Goal: Navigation & Orientation: Find specific page/section

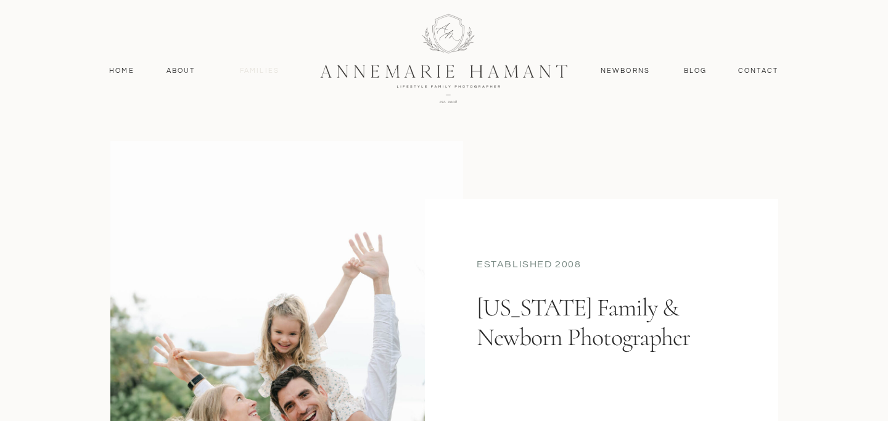
click at [262, 72] on nav "Families" at bounding box center [260, 70] width 56 height 11
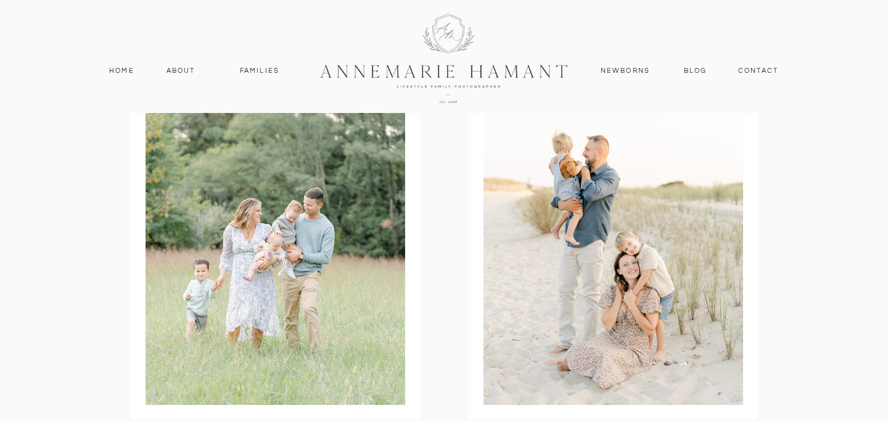
scroll to position [3771, 0]
click at [612, 266] on div at bounding box center [614, 235] width 260 height 337
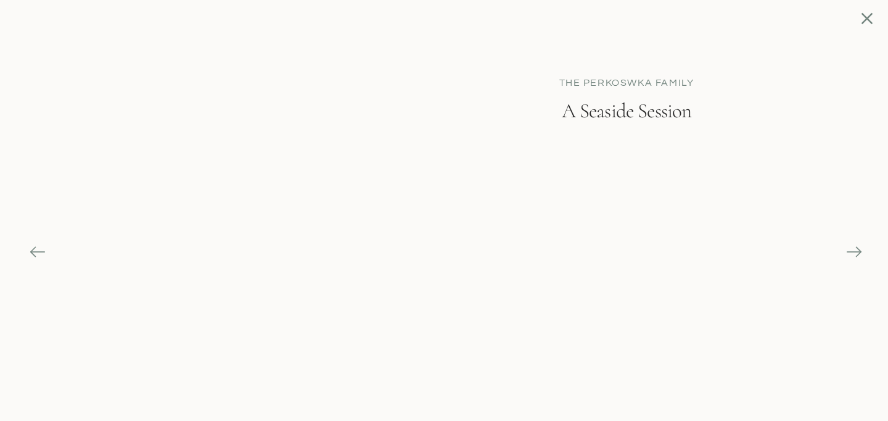
scroll to position [4407, 0]
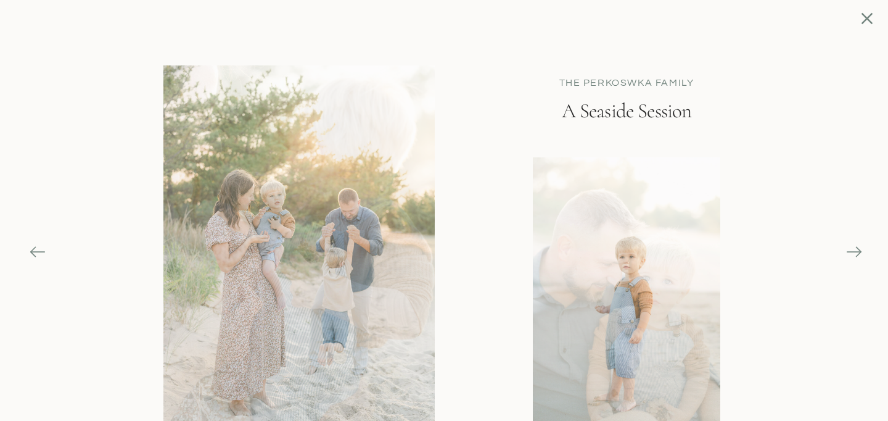
click at [859, 250] on icon at bounding box center [854, 251] width 17 height 17
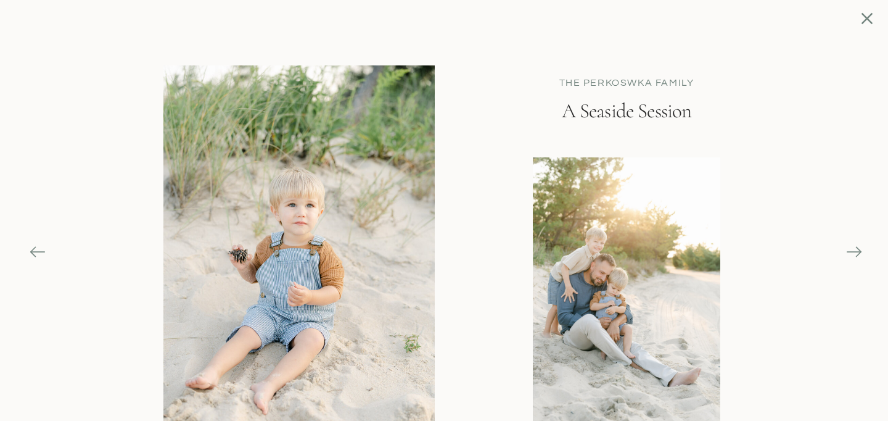
click at [859, 250] on icon at bounding box center [854, 251] width 17 height 17
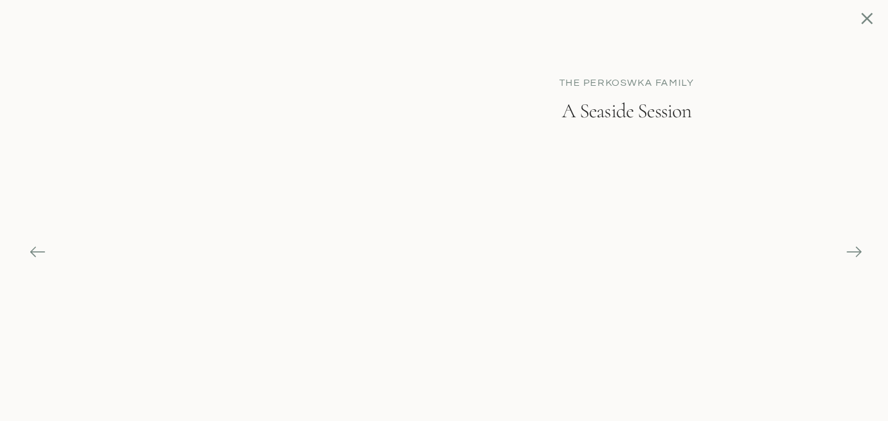
scroll to position [5007, 0]
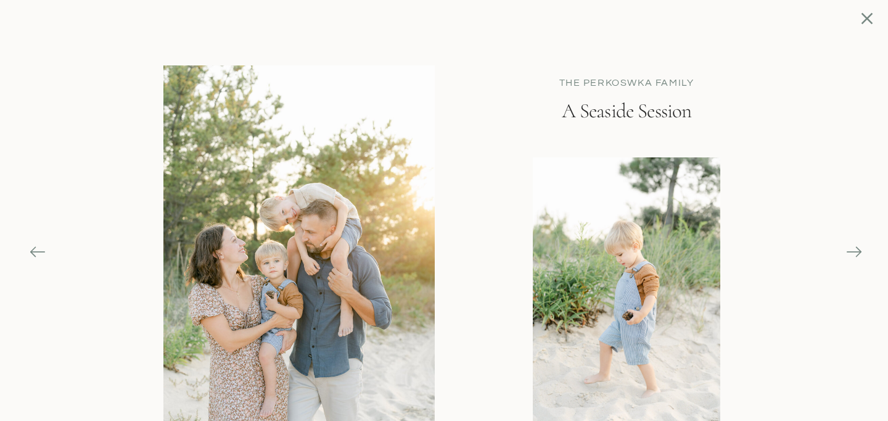
click at [859, 254] on icon at bounding box center [859, 251] width 6 height 10
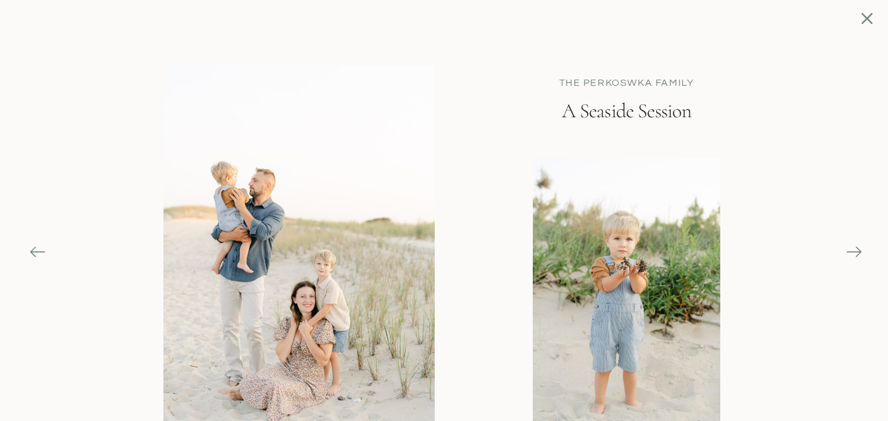
click at [859, 254] on icon at bounding box center [859, 251] width 6 height 10
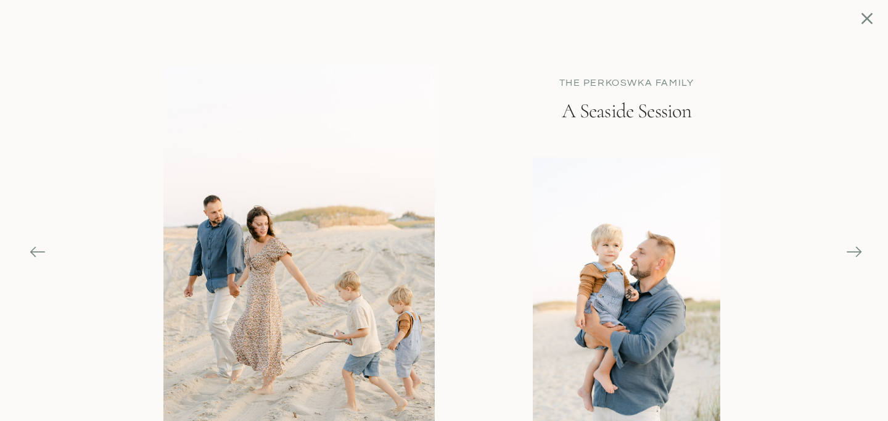
click at [859, 254] on icon at bounding box center [859, 251] width 6 height 10
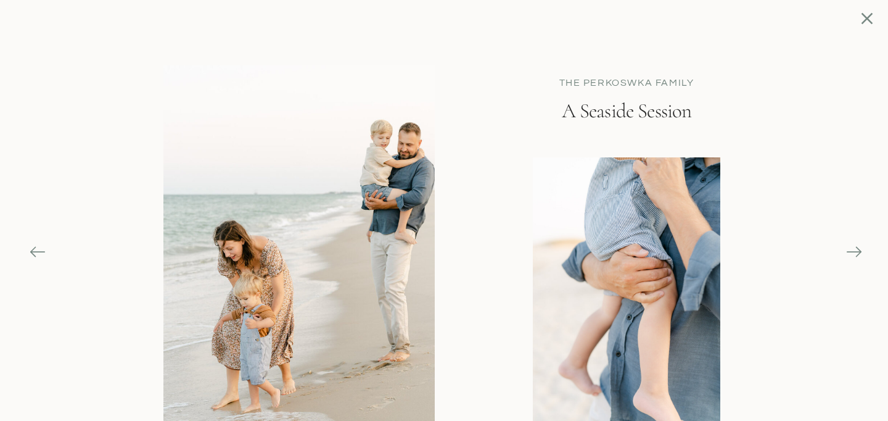
click at [859, 254] on icon at bounding box center [859, 251] width 6 height 10
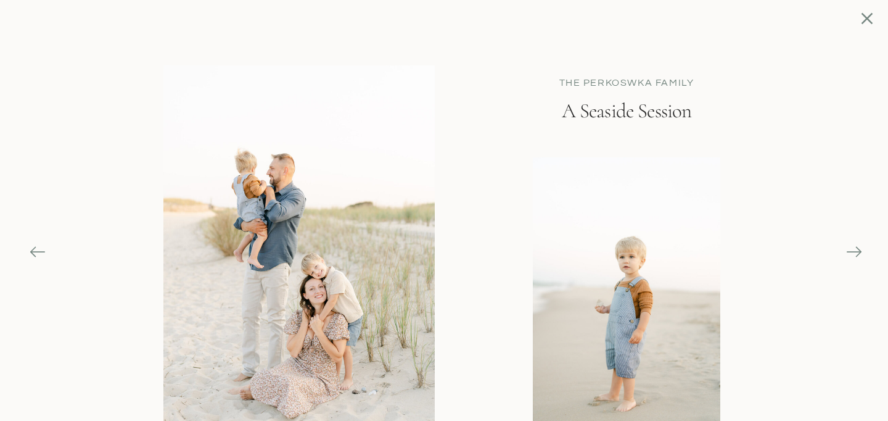
click at [859, 254] on icon at bounding box center [859, 251] width 6 height 10
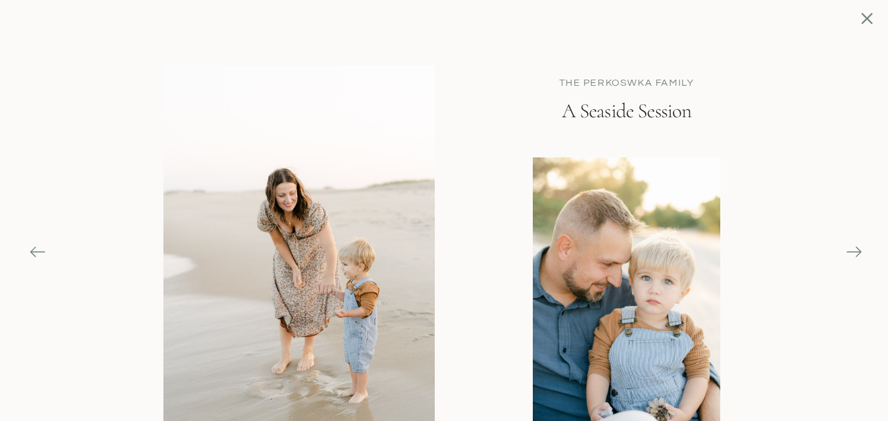
click at [859, 254] on icon at bounding box center [859, 251] width 6 height 10
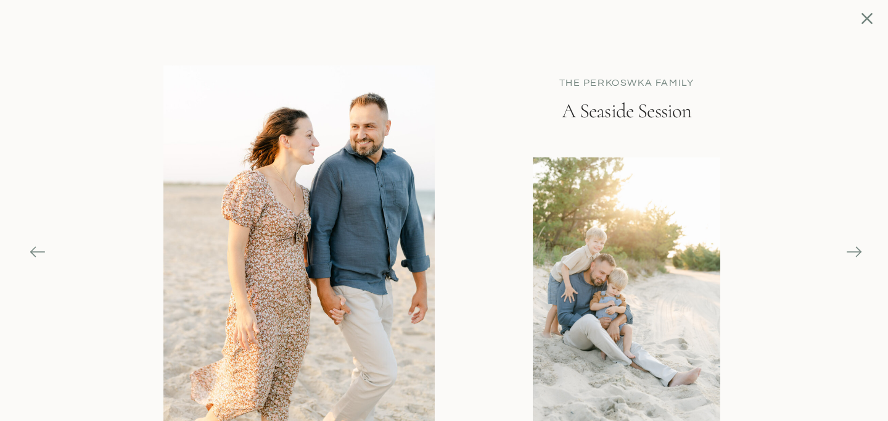
click at [859, 254] on icon at bounding box center [859, 251] width 6 height 10
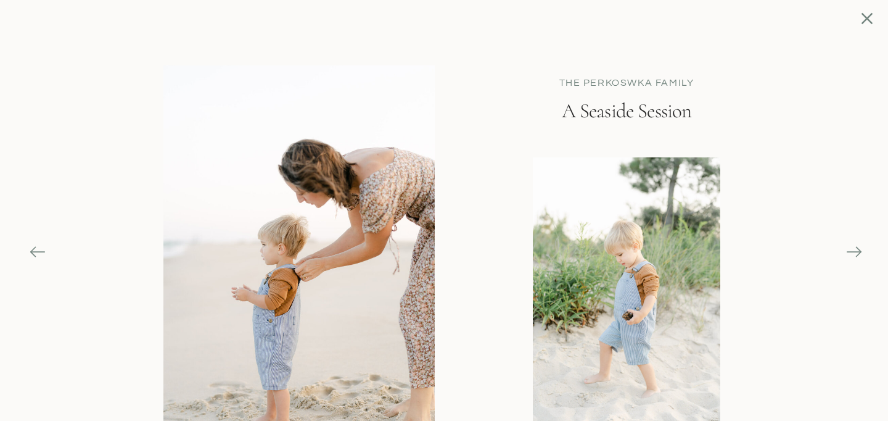
click at [859, 254] on icon at bounding box center [859, 251] width 6 height 10
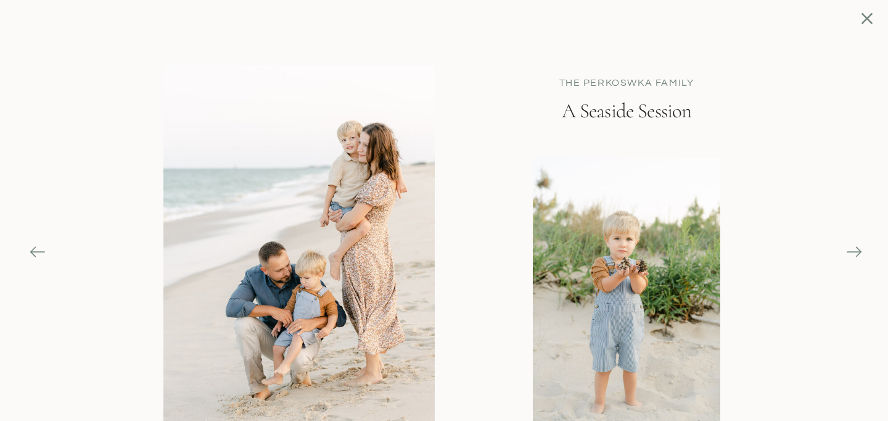
click at [859, 254] on icon at bounding box center [859, 251] width 6 height 10
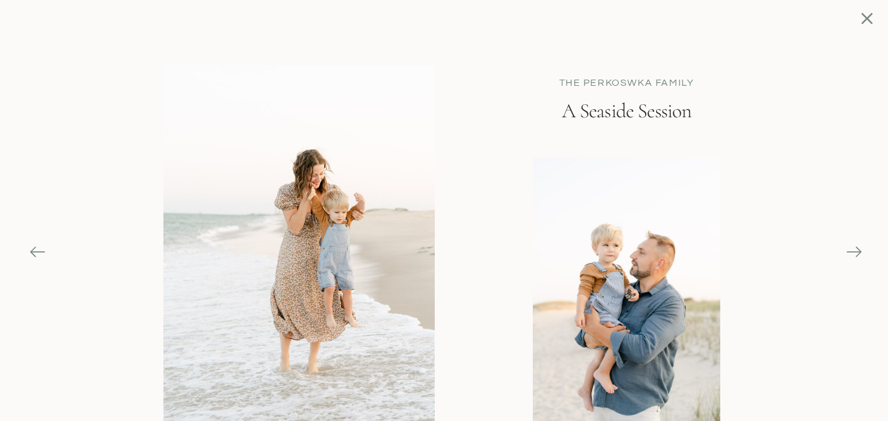
click at [859, 254] on icon at bounding box center [859, 251] width 6 height 10
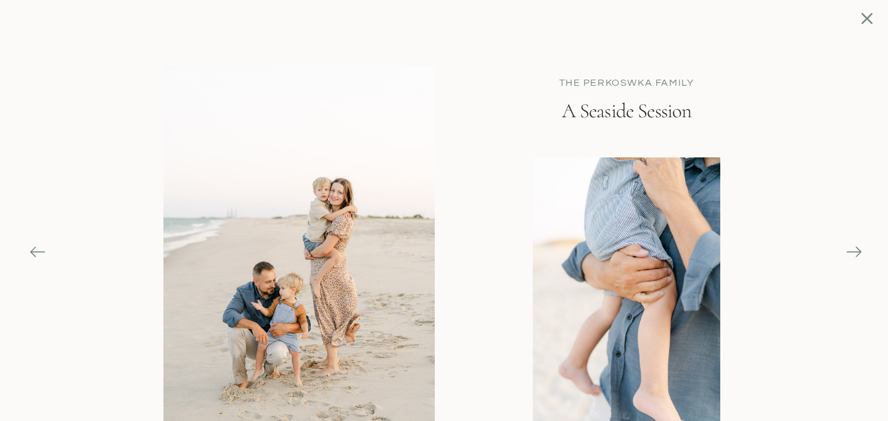
click at [868, 20] on icon at bounding box center [868, 19] width 12 height 12
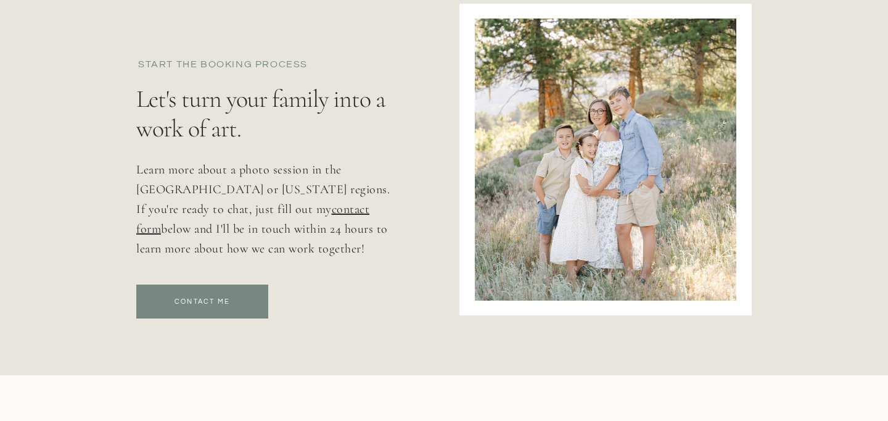
scroll to position [5838, 0]
